Goal: Task Accomplishment & Management: Manage account settings

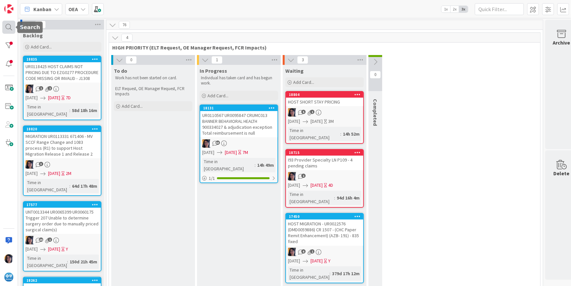
click at [10, 27] on div at bounding box center [8, 27] width 13 height 13
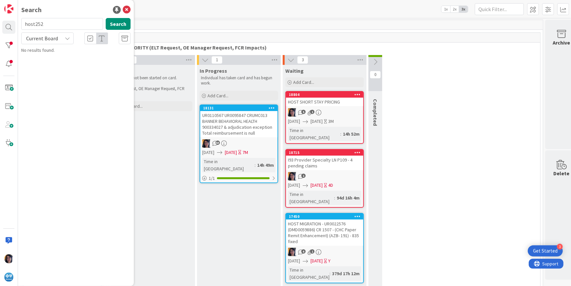
click at [36, 41] on span "Current Board" at bounding box center [42, 38] width 32 height 7
click at [38, 60] on link "All Boards" at bounding box center [59, 66] width 75 height 12
click at [118, 21] on button "Search" at bounding box center [118, 24] width 25 height 12
drag, startPoint x: 43, startPoint y: 24, endPoint x: 14, endPoint y: 24, distance: 29.1
click at [14, 24] on div "Search host252 Search All Boards Current Board All Boards No results found." at bounding box center [9, 143] width 18 height 286
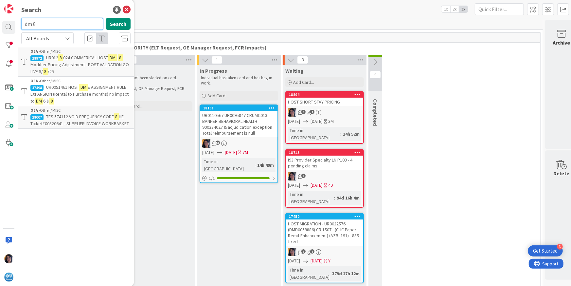
click at [53, 27] on input "dm 8" at bounding box center [62, 24] width 82 height 12
drag, startPoint x: 54, startPoint y: 26, endPoint x: 23, endPoint y: 25, distance: 31.8
click at [23, 25] on input "dm 8" at bounding box center [62, 24] width 82 height 12
paste input "UR0132119"
type input "UR0132119"
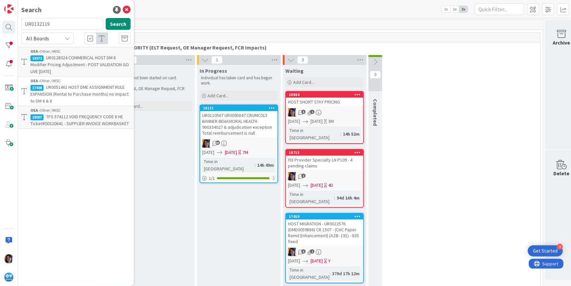
drag, startPoint x: 22, startPoint y: 25, endPoint x: 31, endPoint y: 16, distance: 13.2
click at [22, 25] on input "UR0132119" at bounding box center [62, 24] width 82 height 12
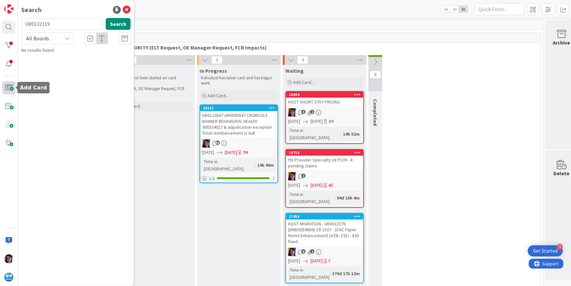
click at [11, 89] on span at bounding box center [8, 87] width 13 height 13
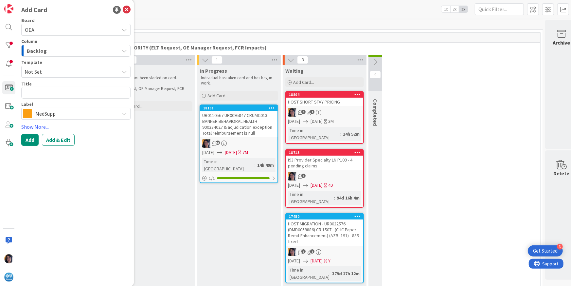
click at [35, 51] on span "Backlog" at bounding box center [37, 50] width 20 height 9
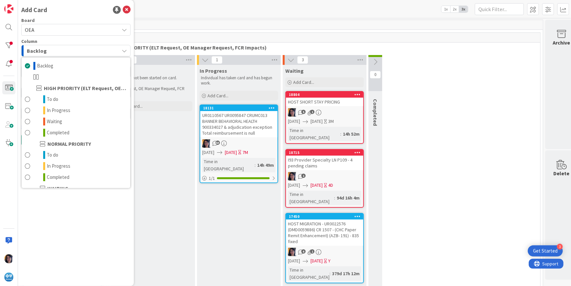
scroll to position [64, 0]
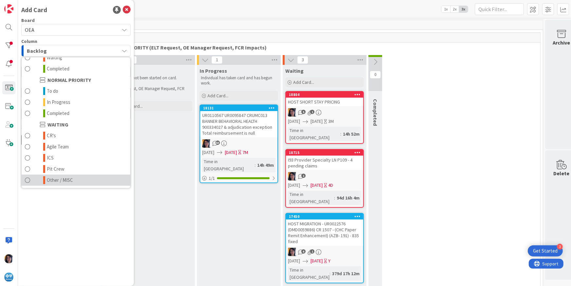
click at [54, 180] on span "Other / MISC" at bounding box center [60, 180] width 26 height 8
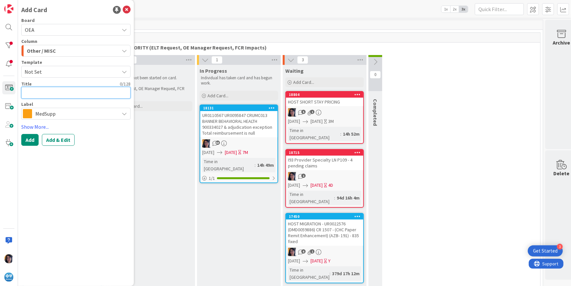
click at [31, 93] on textarea at bounding box center [75, 93] width 109 height 12
paste textarea "UR0132119"
type textarea "x"
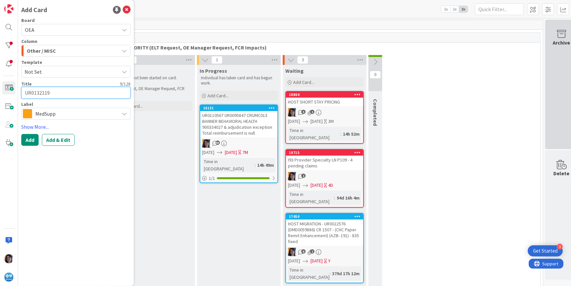
type textarea "UR0132119"
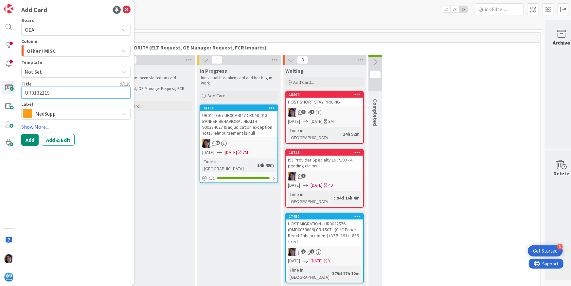
click at [56, 90] on textarea "UR0132119" at bounding box center [75, 93] width 109 height 12
type textarea "x"
type textarea "UR0132119"
paste textarea "Host claim pending HOST252 BlueCard Host DM 8 Supplier Contract Pricing Review …"
type textarea "x"
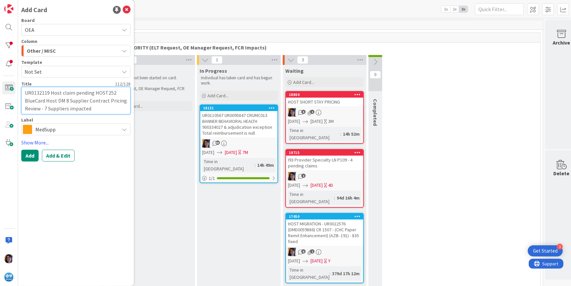
type textarea "UR0132119 Host claim pending HOST252 BlueCard Host DM 8 Supplier Contract Prici…"
click at [47, 128] on span "MedSupp" at bounding box center [75, 129] width 81 height 9
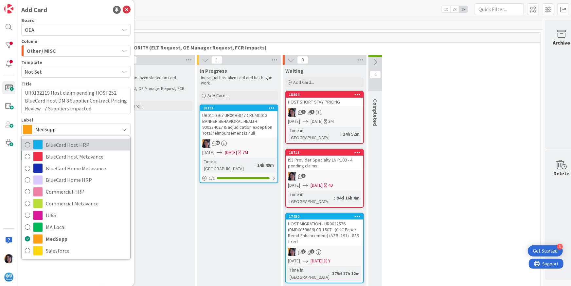
click at [54, 142] on span "BlueCard Host HRP" at bounding box center [86, 144] width 81 height 10
type textarea "x"
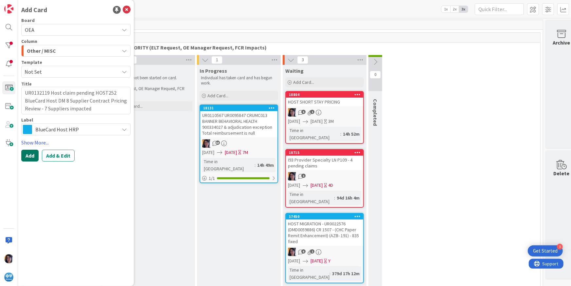
click at [34, 154] on button "Add" at bounding box center [29, 156] width 17 height 12
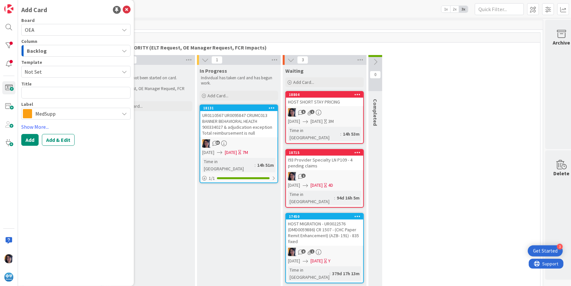
click at [49, 115] on span "MedSupp" at bounding box center [75, 113] width 81 height 9
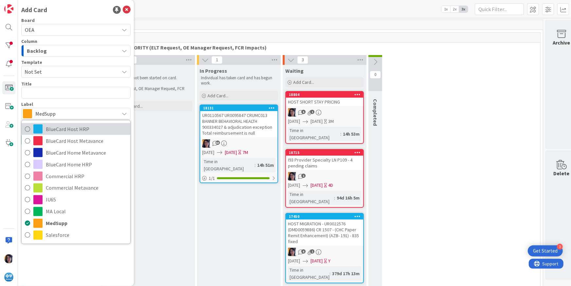
click at [54, 127] on span "BlueCard Host HRP" at bounding box center [86, 129] width 81 height 10
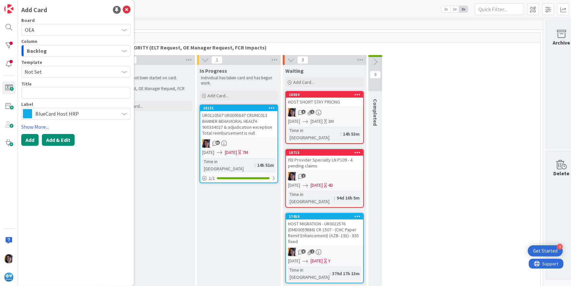
click at [55, 138] on button "Add & Edit" at bounding box center [58, 140] width 33 height 12
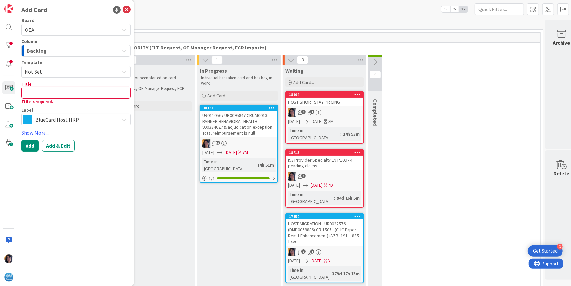
click at [66, 99] on div "Title is required." at bounding box center [75, 102] width 109 height 6
click at [124, 8] on icon at bounding box center [127, 10] width 8 height 8
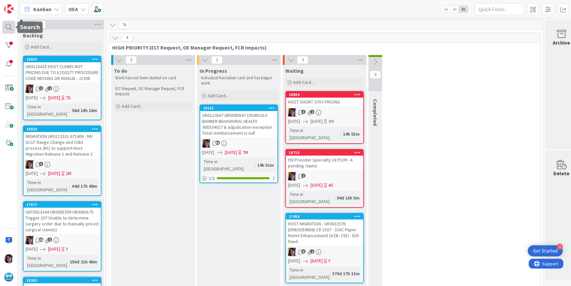
click at [6, 25] on div at bounding box center [8, 27] width 13 height 13
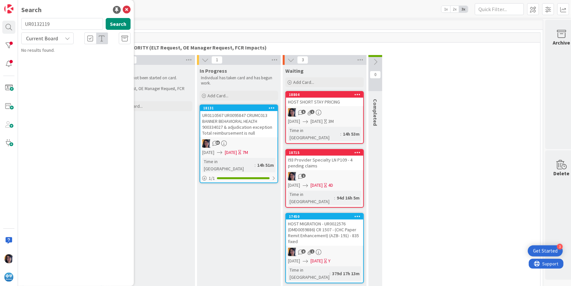
drag, startPoint x: 56, startPoint y: 26, endPoint x: 51, endPoint y: 23, distance: 6.0
click at [51, 23] on input "UR0132119" at bounding box center [62, 24] width 82 height 12
click at [120, 25] on button "Search" at bounding box center [118, 24] width 25 height 12
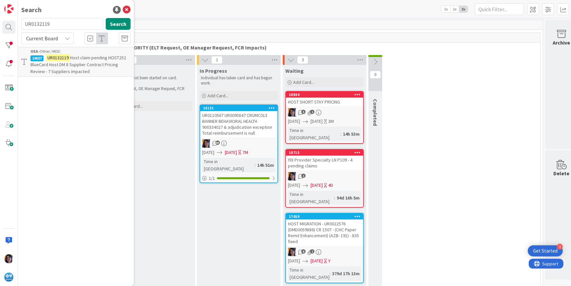
click at [59, 59] on mark "UR0132119" at bounding box center [58, 57] width 24 height 7
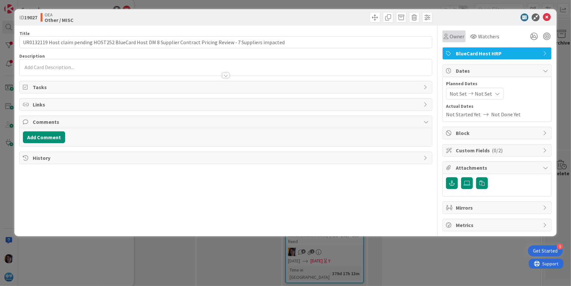
click at [455, 33] on span "Owner" at bounding box center [457, 36] width 15 height 8
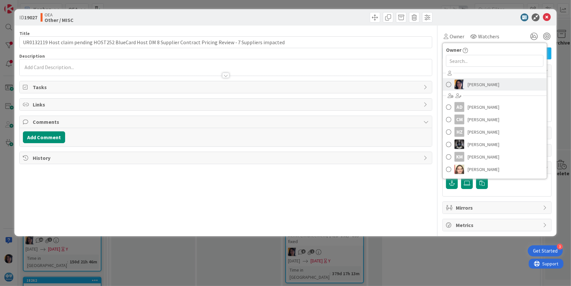
click at [472, 82] on span "[PERSON_NAME]" at bounding box center [484, 85] width 32 height 10
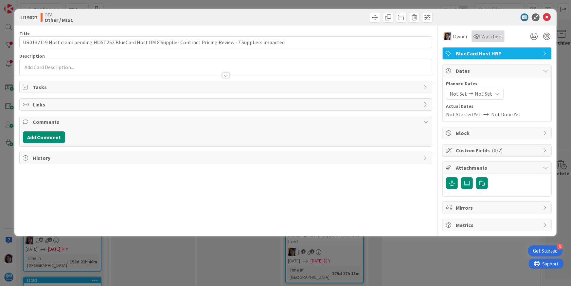
click at [479, 33] on div "Watchers" at bounding box center [488, 36] width 29 height 8
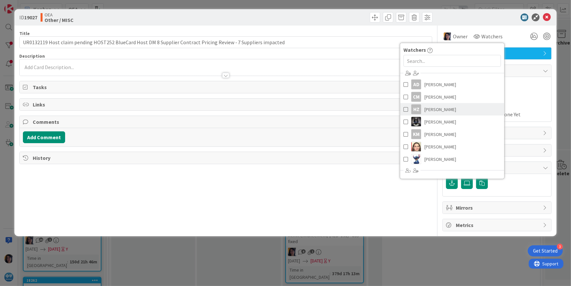
drag, startPoint x: 418, startPoint y: 106, endPoint x: 421, endPoint y: 111, distance: 5.4
click at [419, 106] on div "HZ" at bounding box center [417, 109] width 10 height 10
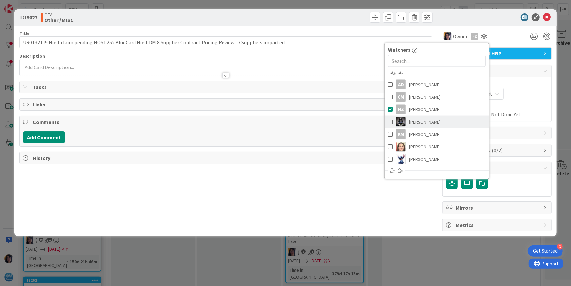
click at [422, 117] on span "[PERSON_NAME]" at bounding box center [425, 122] width 32 height 10
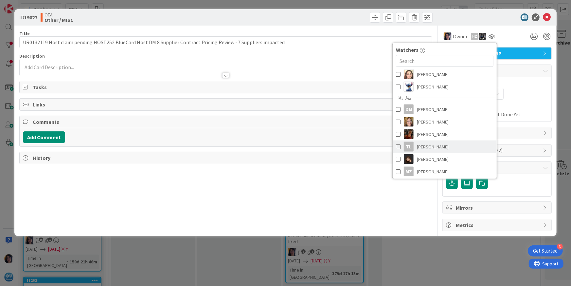
scroll to position [74, 0]
click at [433, 156] on span "[PERSON_NAME]" at bounding box center [433, 158] width 32 height 10
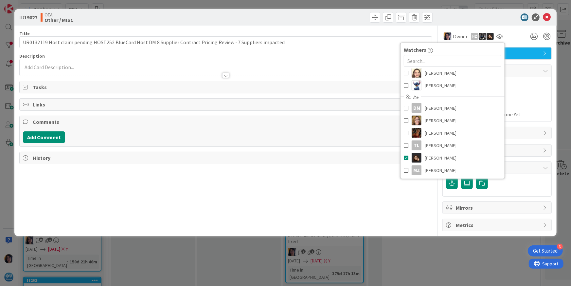
click at [532, 111] on div "Not Started Yet Not Done Yet" at bounding box center [497, 114] width 102 height 8
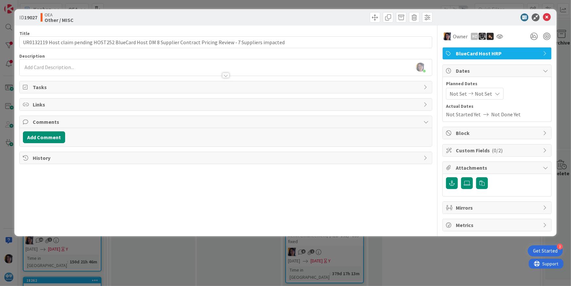
click at [460, 87] on div "Planned Dates Not Set Not Set" at bounding box center [497, 89] width 102 height 19
click at [462, 94] on span "Not Set" at bounding box center [458, 94] width 17 height 8
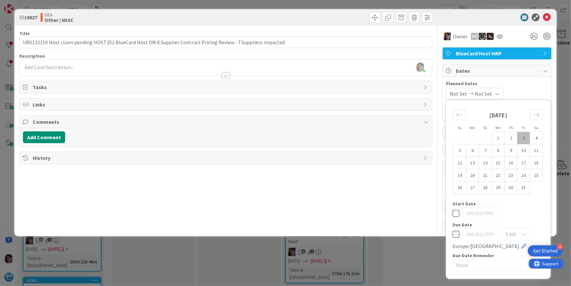
click at [522, 137] on td "3" at bounding box center [524, 138] width 13 height 12
click at [510, 137] on td "2" at bounding box center [511, 138] width 13 height 12
type input "[DATE]"
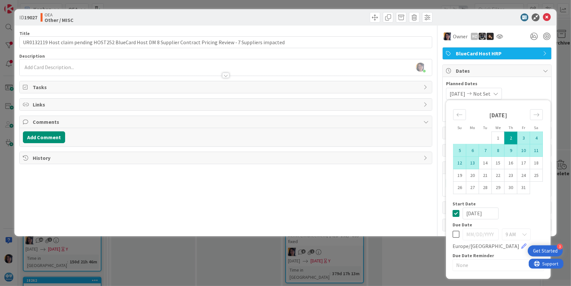
click at [474, 163] on td "13" at bounding box center [473, 163] width 13 height 12
type input "[DATE]"
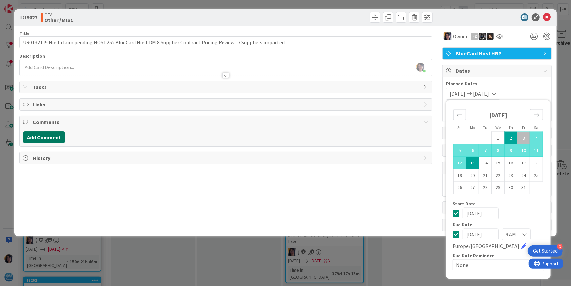
click at [40, 138] on button "Add Comment" at bounding box center [44, 137] width 42 height 12
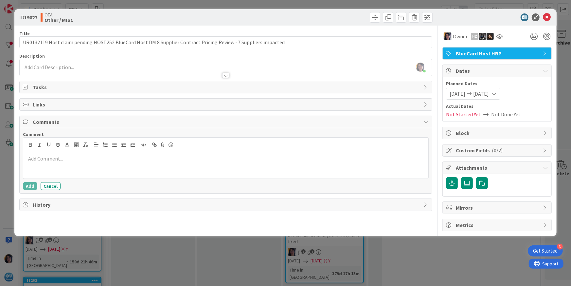
click at [51, 163] on div at bounding box center [226, 165] width 406 height 26
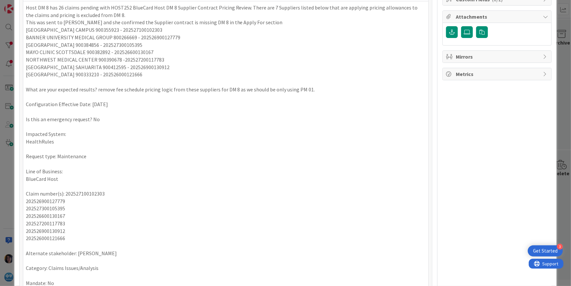
scroll to position [200, 0]
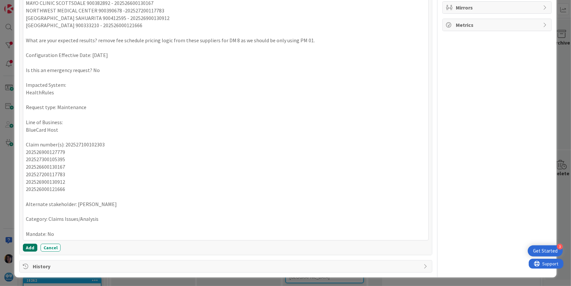
click at [28, 247] on button "Add" at bounding box center [30, 248] width 14 height 8
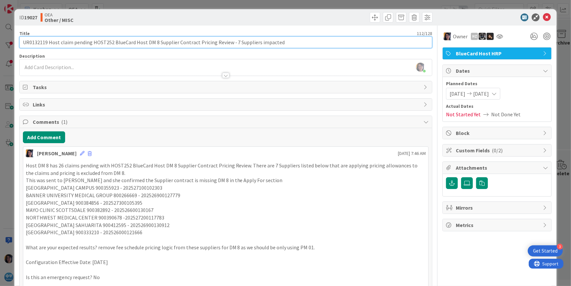
click at [39, 42] on input "UR0132119 Host claim pending HOST252 BlueCard Host DM 8 Supplier Contract Prici…" at bounding box center [226, 42] width 414 height 12
